Goal: Task Accomplishment & Management: Manage account settings

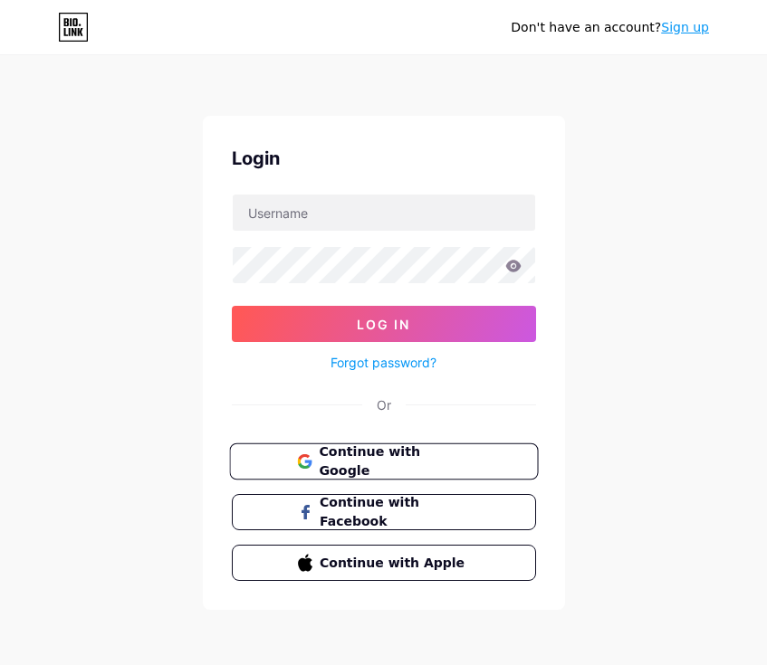
click at [360, 462] on span "Continue with Google" at bounding box center [394, 462] width 151 height 39
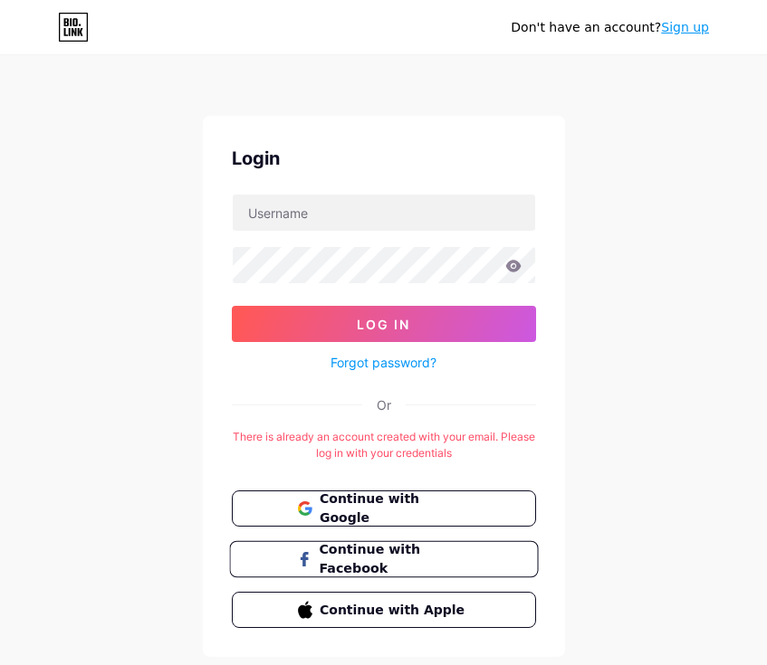
click at [399, 557] on span "Continue with Facebook" at bounding box center [394, 559] width 151 height 39
click at [372, 551] on span "Continue with Facebook" at bounding box center [394, 559] width 151 height 39
